Goal: Book appointment/travel/reservation

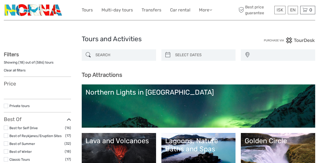
select select
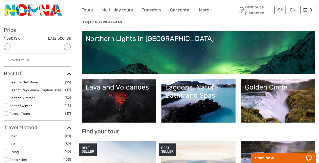
scroll to position [54, 0]
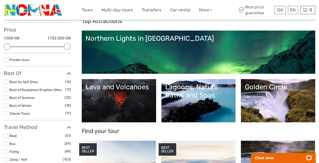
click at [209, 91] on div "Lagoons, Nature Baths and Spas" at bounding box center [198, 91] width 67 height 16
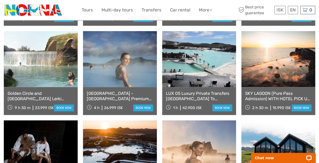
scroll to position [292, 0]
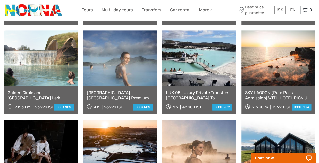
click at [49, 68] on link at bounding box center [41, 58] width 74 height 56
